Goal: Task Accomplishment & Management: Manage account settings

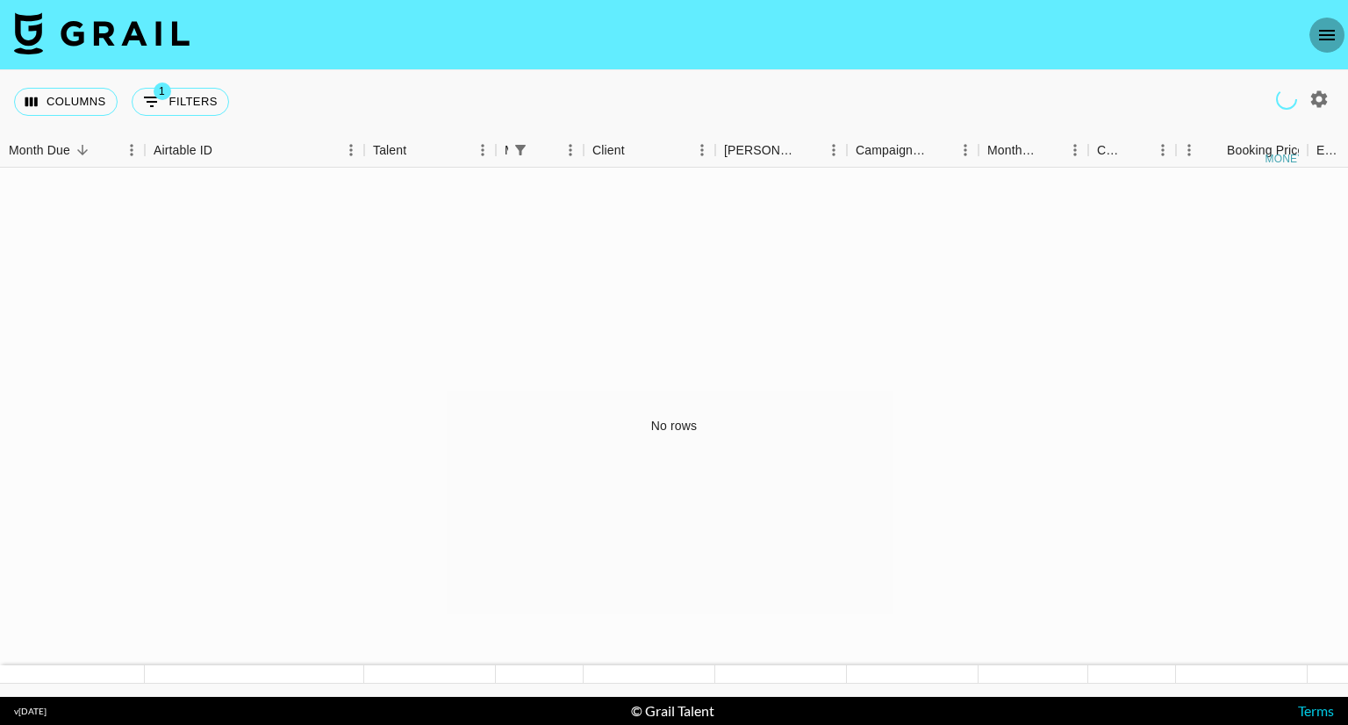
click at [1325, 28] on icon "open drawer" at bounding box center [1326, 35] width 21 height 21
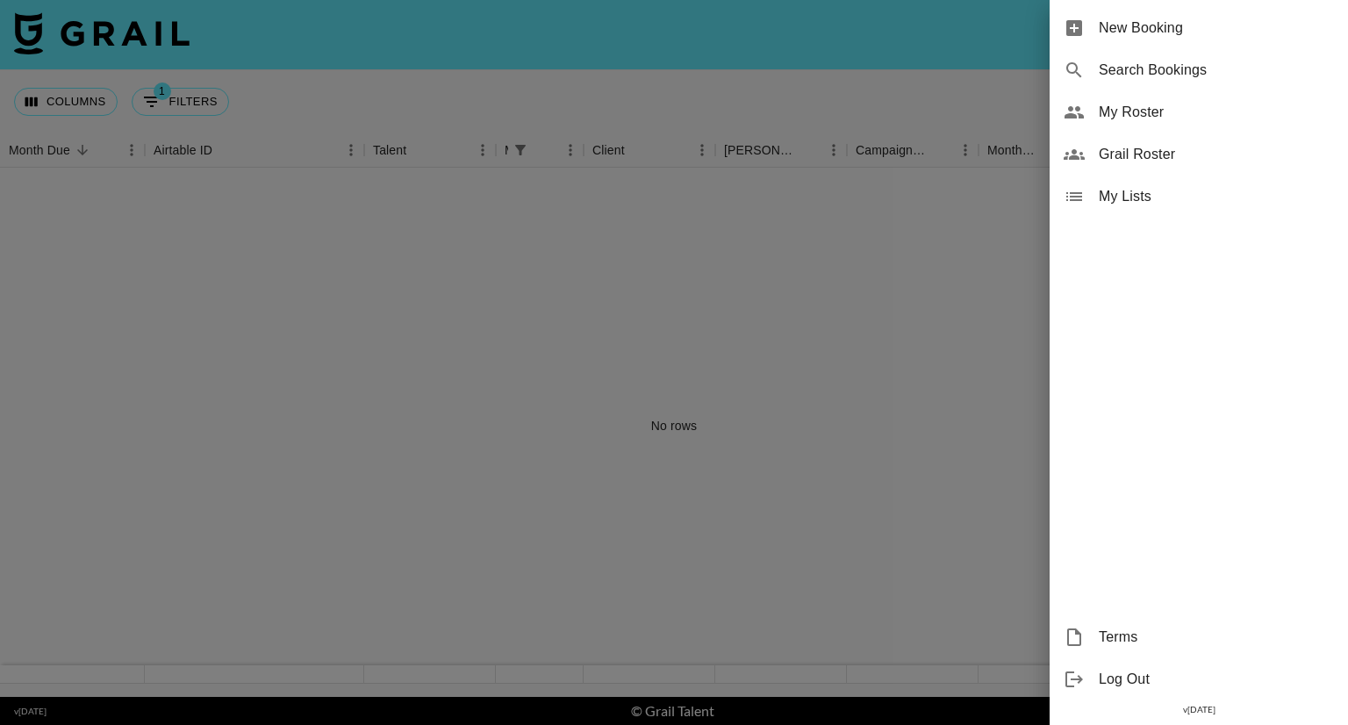
click at [1130, 117] on span "My Roster" at bounding box center [1216, 112] width 235 height 21
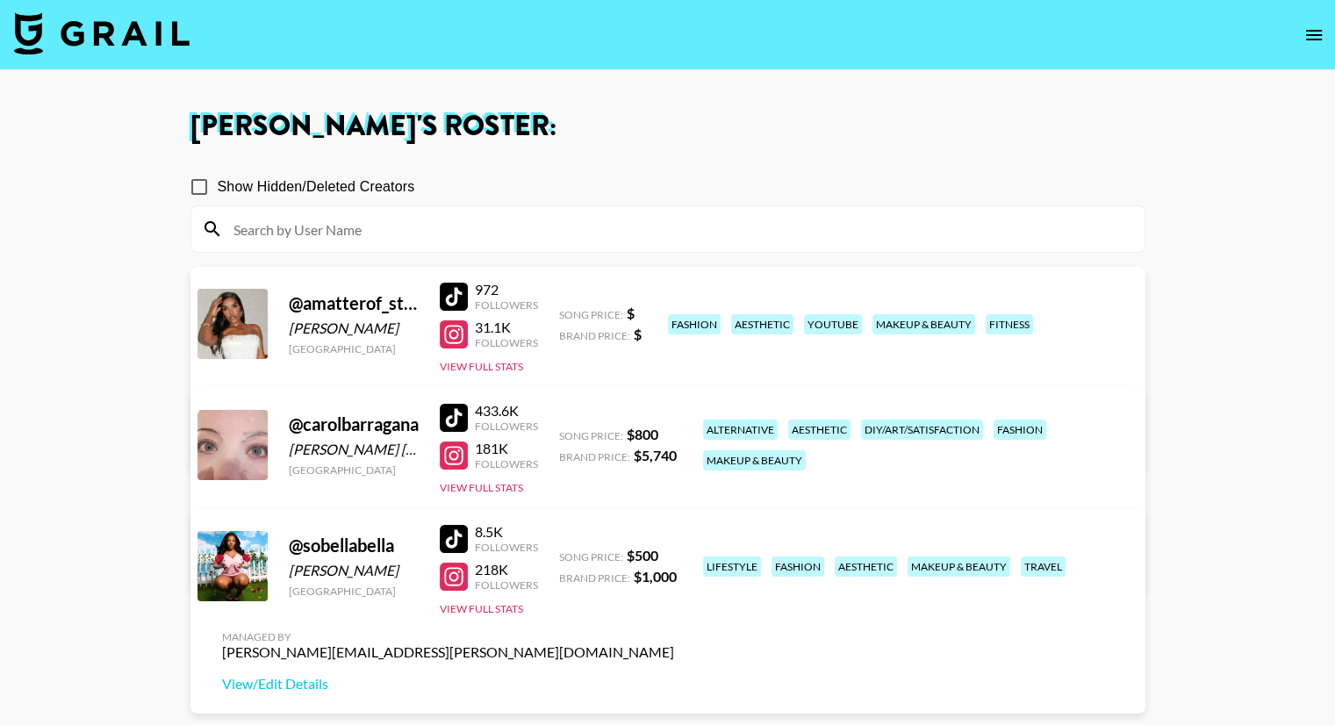
click at [1308, 33] on icon "open drawer" at bounding box center [1314, 35] width 16 height 11
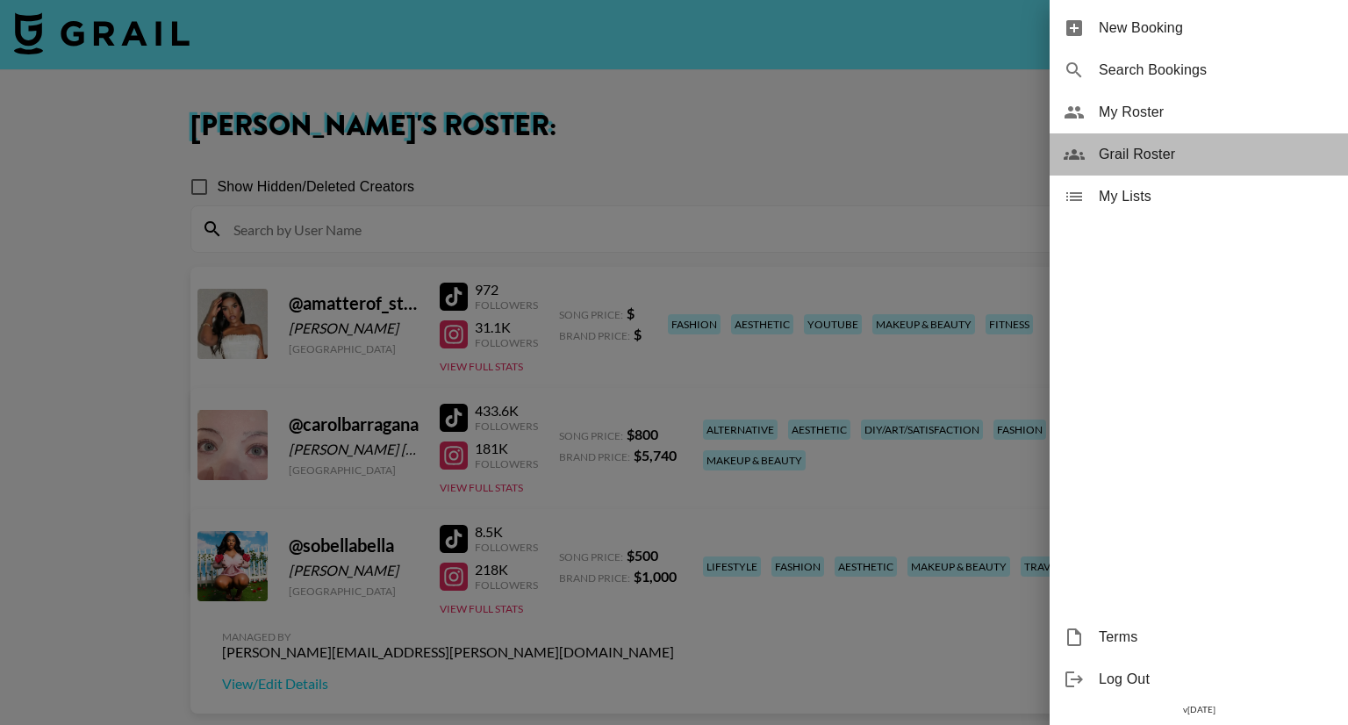
click at [1178, 155] on span "Grail Roster" at bounding box center [1216, 154] width 235 height 21
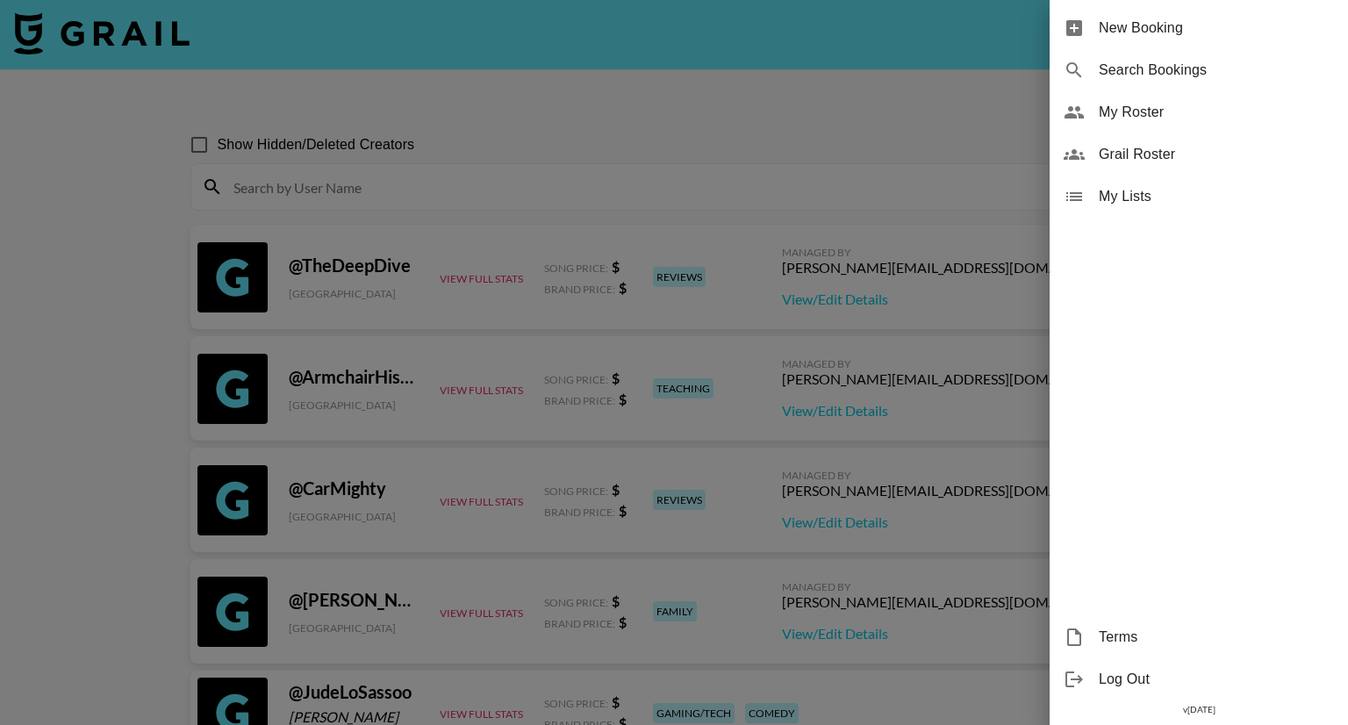
click at [112, 380] on div at bounding box center [674, 362] width 1348 height 725
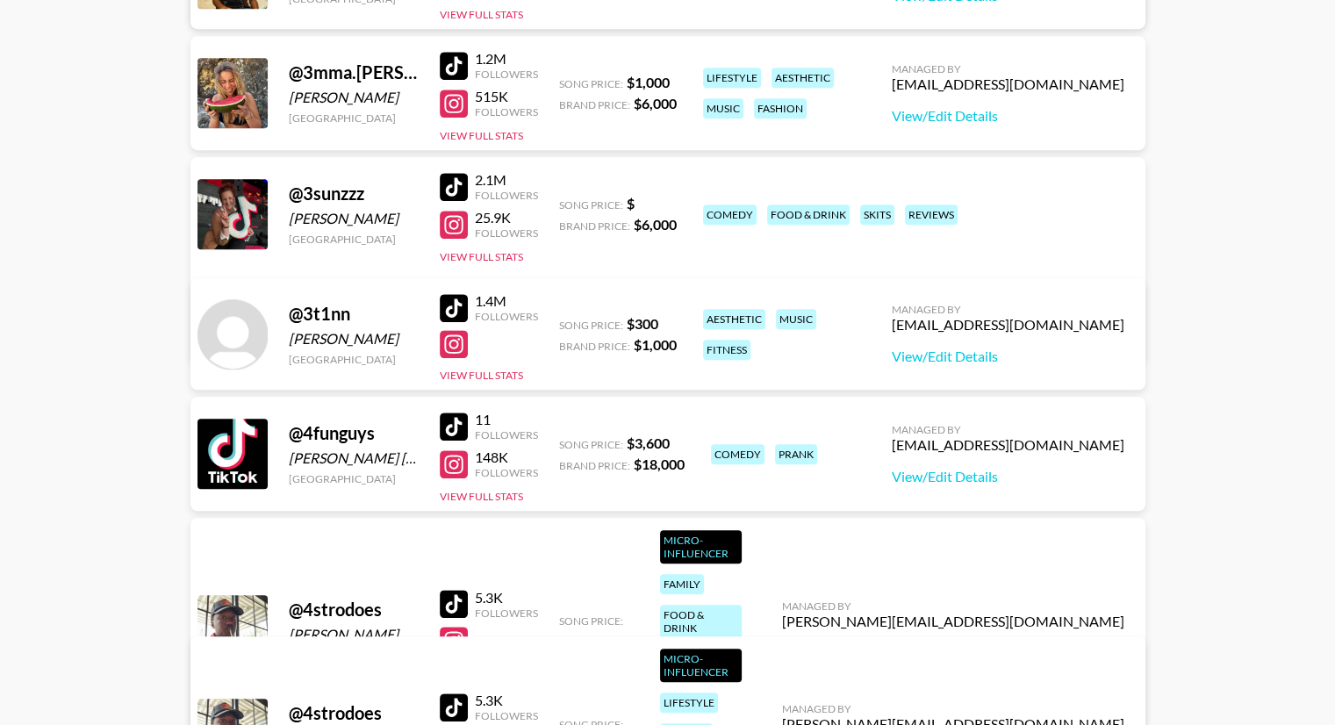
scroll to position [7816, 0]
click at [458, 65] on div at bounding box center [454, 66] width 28 height 28
click at [503, 132] on button "View Full Stats" at bounding box center [481, 135] width 83 height 13
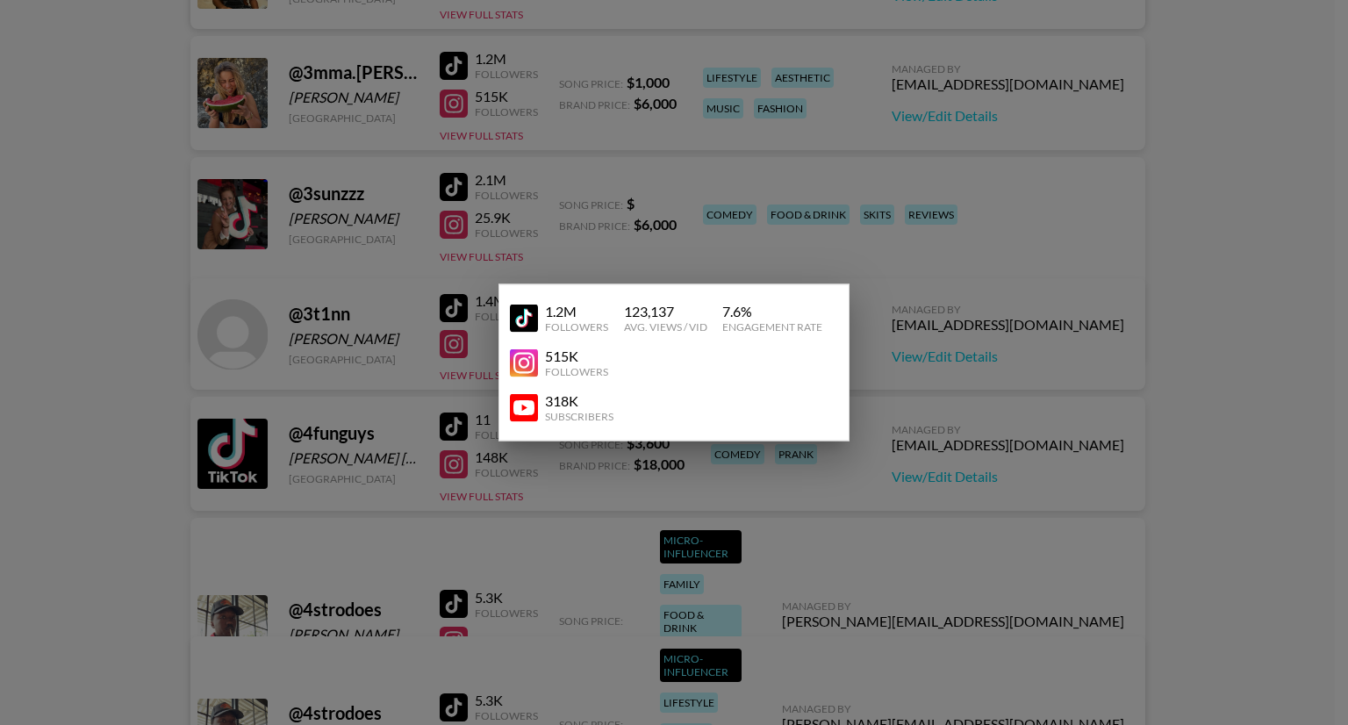
click at [622, 172] on div at bounding box center [674, 362] width 1348 height 725
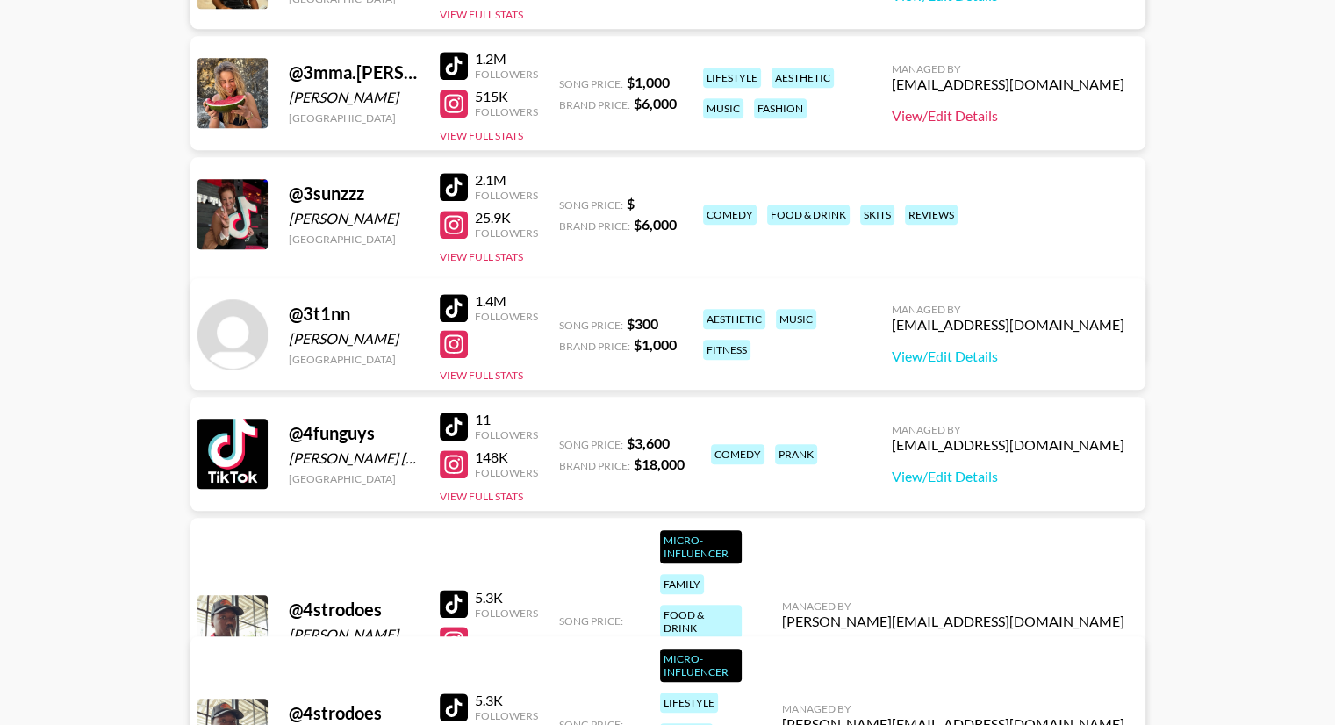
click at [1020, 120] on link "View/Edit Details" at bounding box center [1007, 116] width 233 height 18
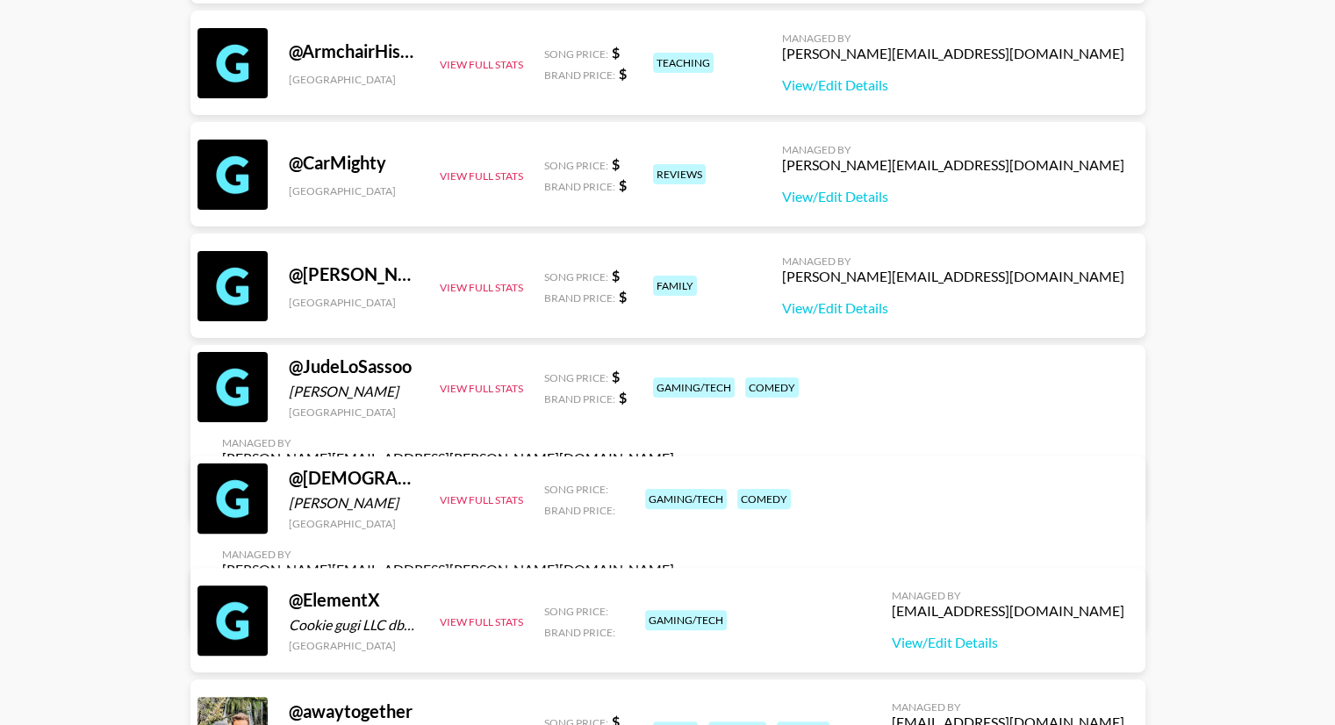
scroll to position [0, 0]
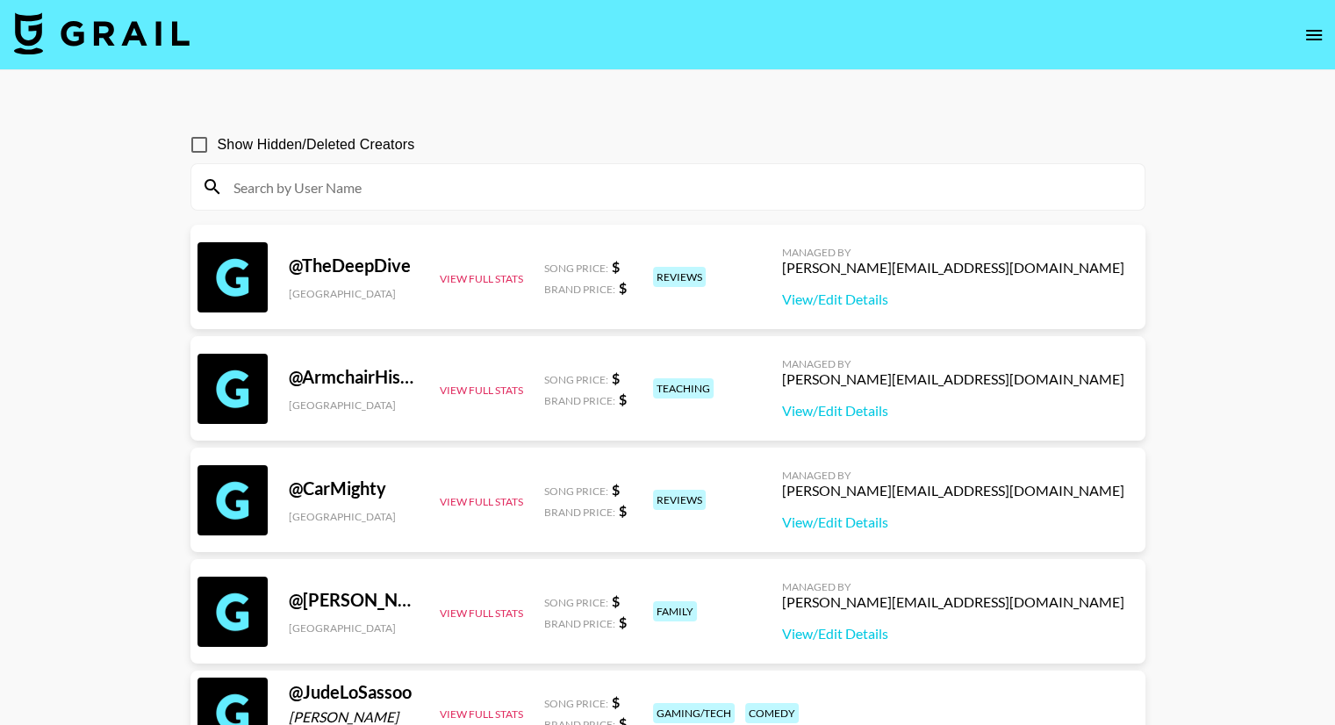
click at [631, 176] on input at bounding box center [678, 187] width 911 height 28
click at [1310, 29] on icon "open drawer" at bounding box center [1313, 35] width 21 height 21
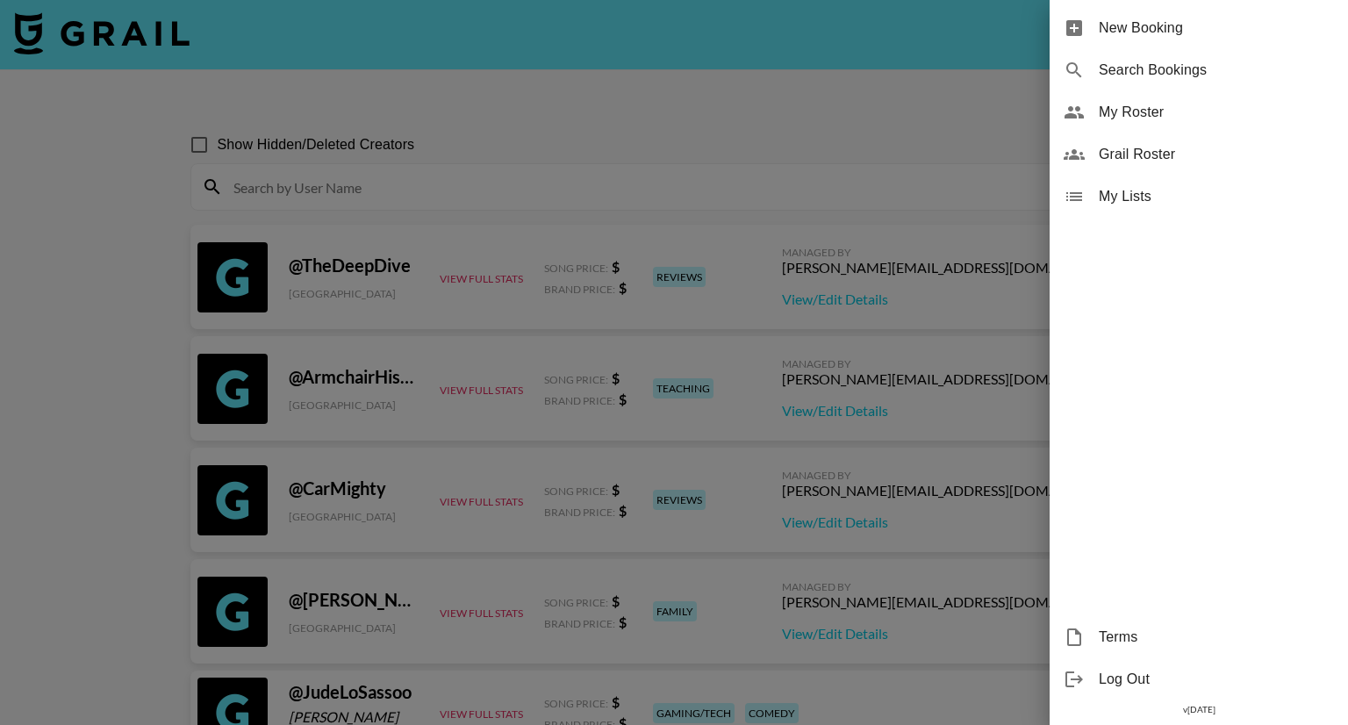
click at [945, 112] on div at bounding box center [674, 362] width 1348 height 725
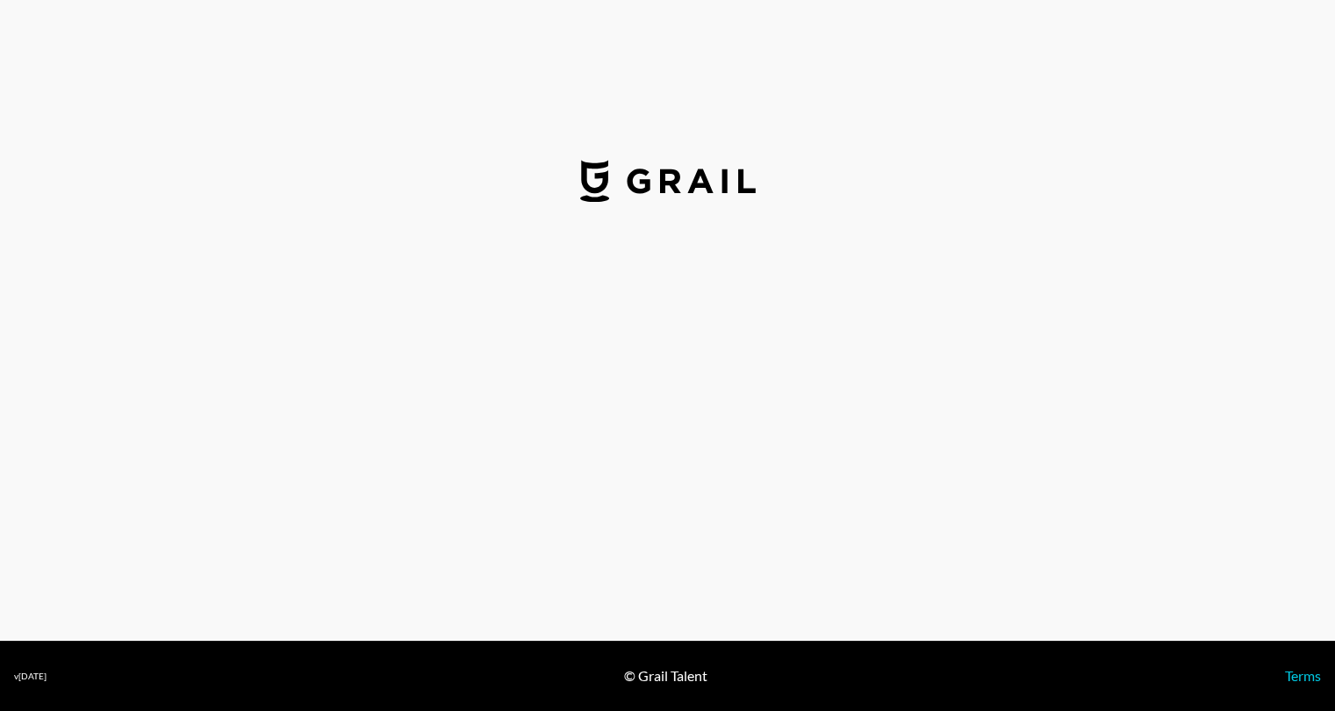
select select "USD"
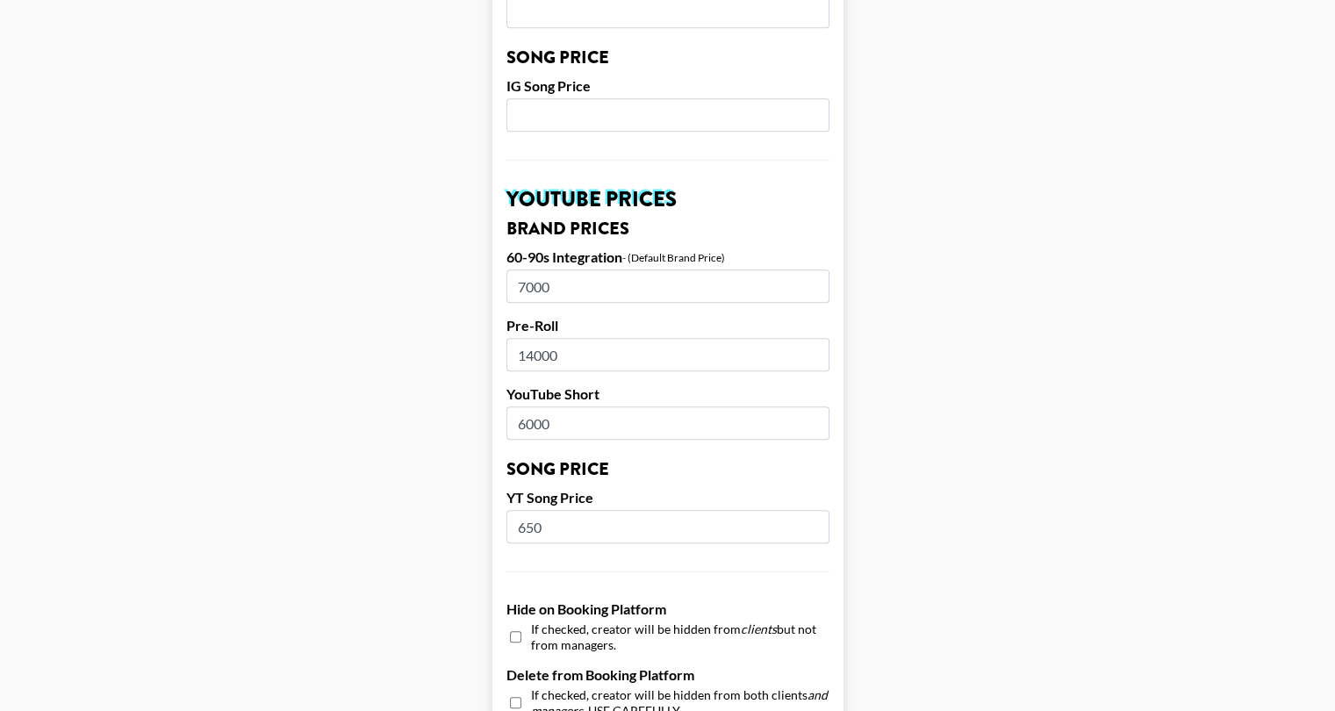
scroll to position [1160, 0]
